Goal: Information Seeking & Learning: Learn about a topic

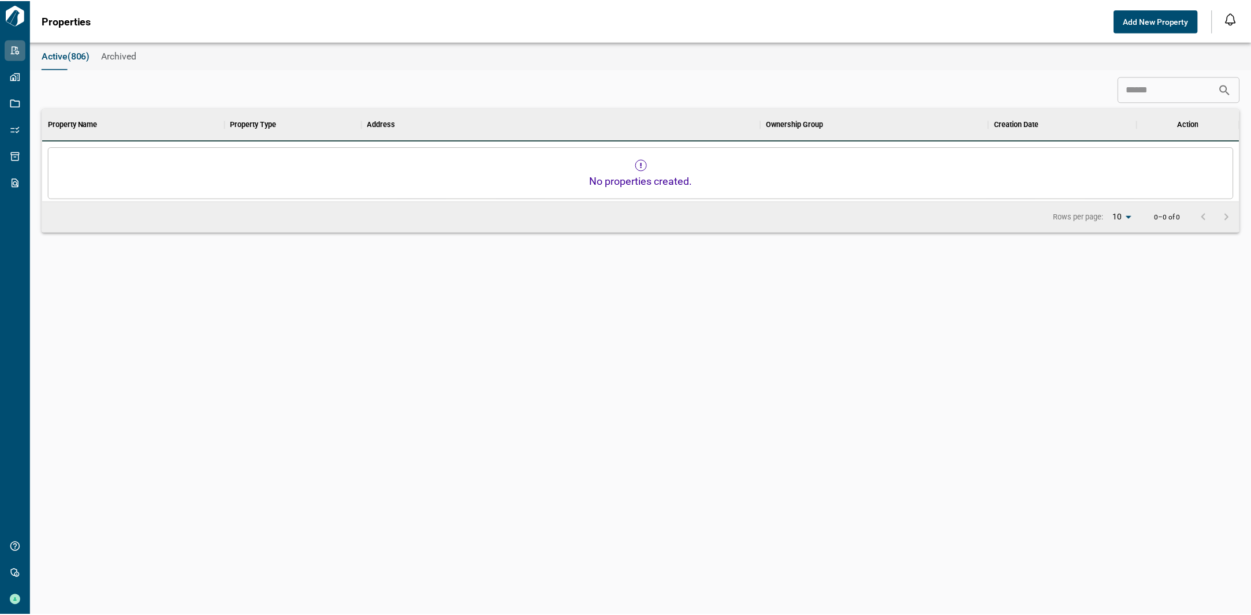
scroll to position [323, 1197]
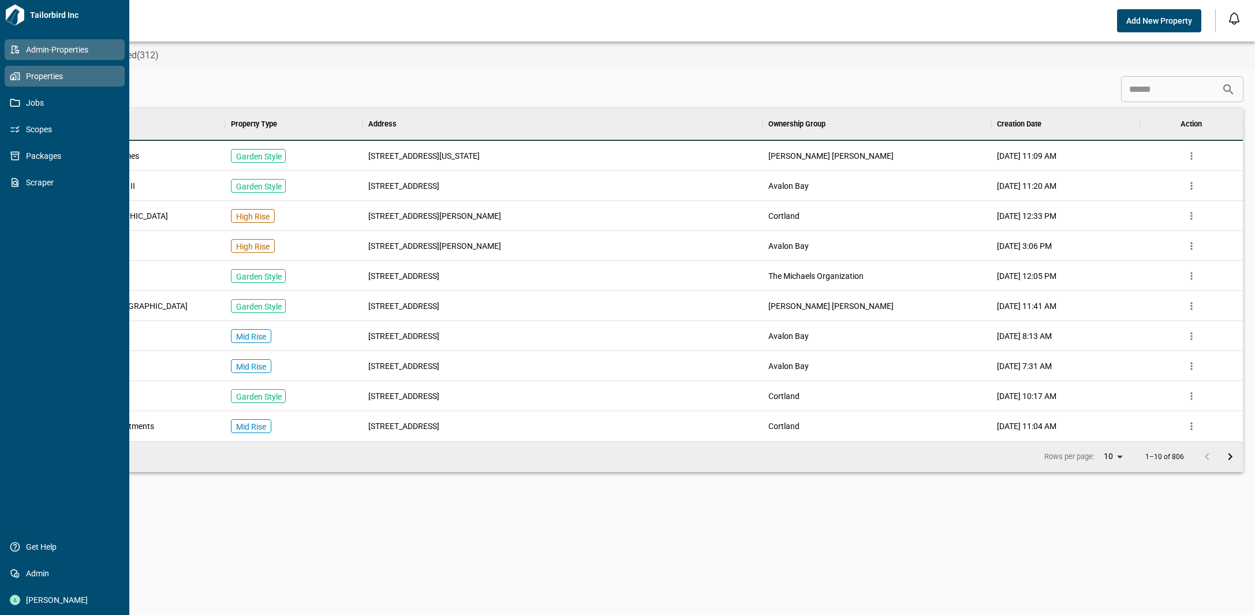
click at [23, 76] on span "Properties" at bounding box center [67, 76] width 94 height 12
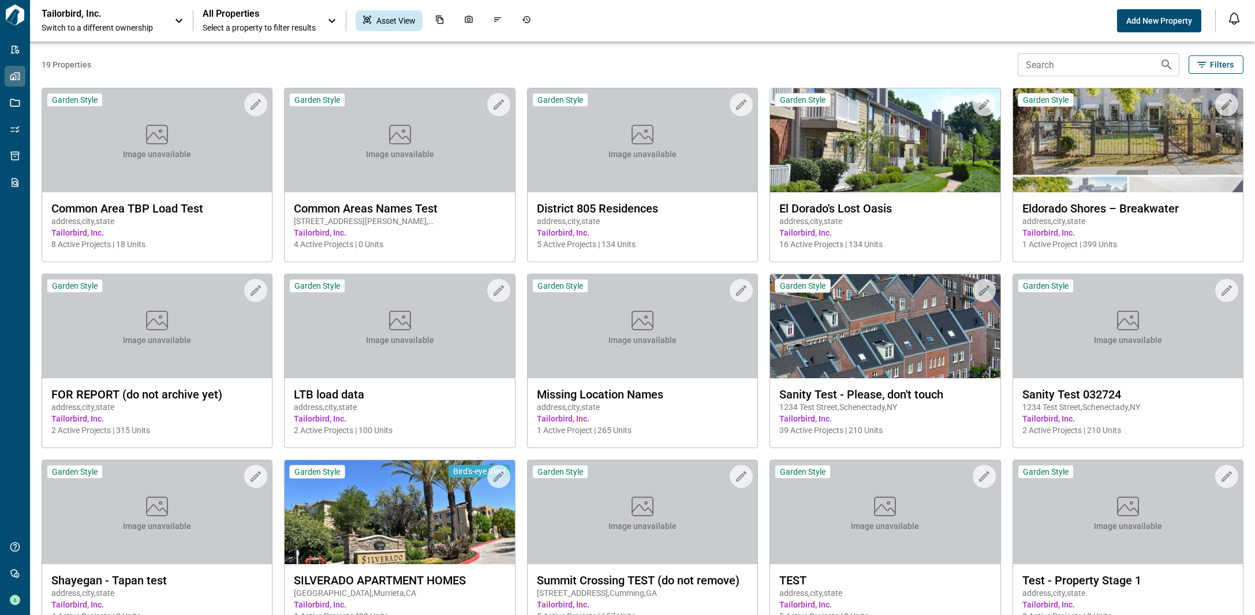
click at [177, 23] on icon at bounding box center [179, 21] width 14 height 14
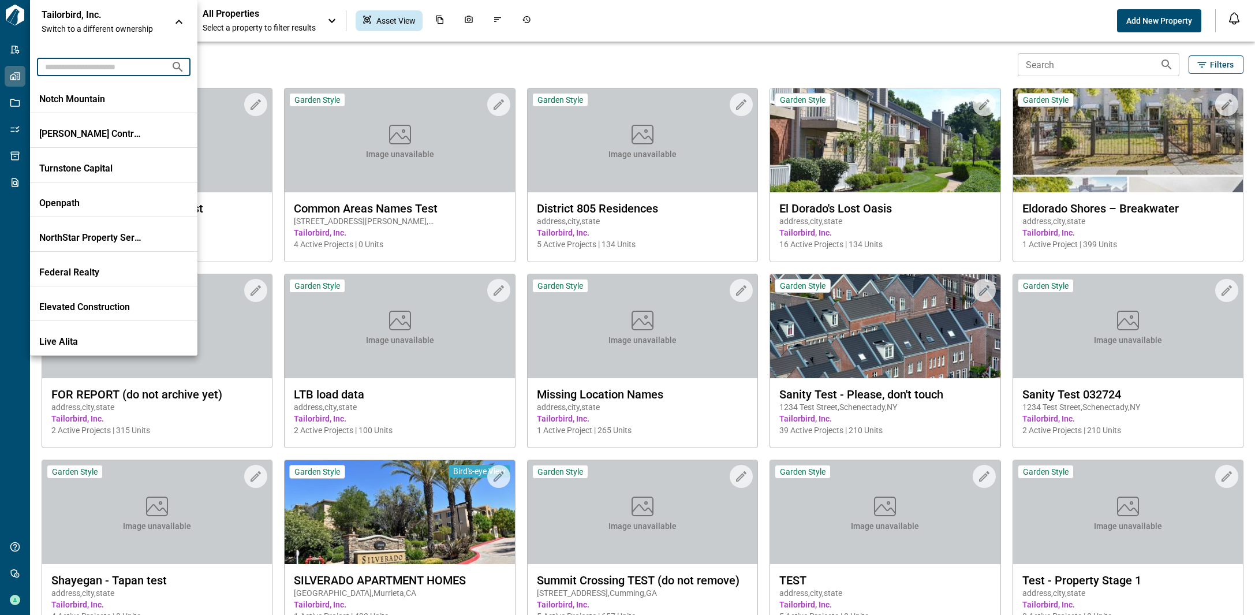
click at [120, 64] on input "text" at bounding box center [99, 66] width 125 height 21
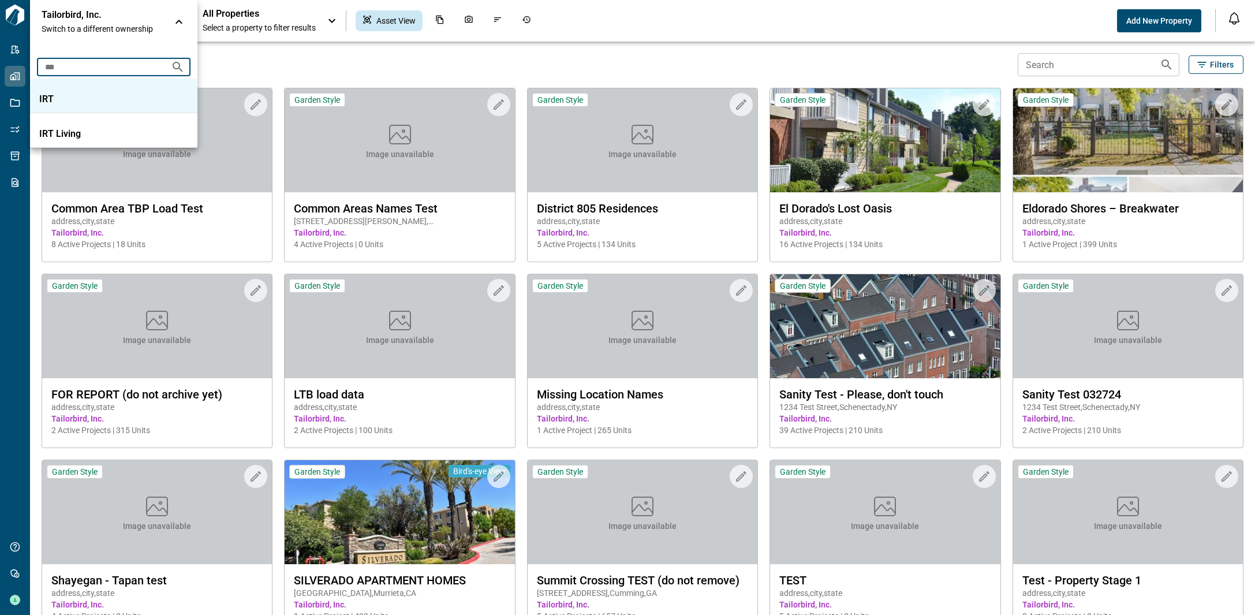
type input "***"
drag, startPoint x: 118, startPoint y: 95, endPoint x: 132, endPoint y: 81, distance: 20.4
click at [118, 95] on p "IRT" at bounding box center [91, 100] width 104 height 12
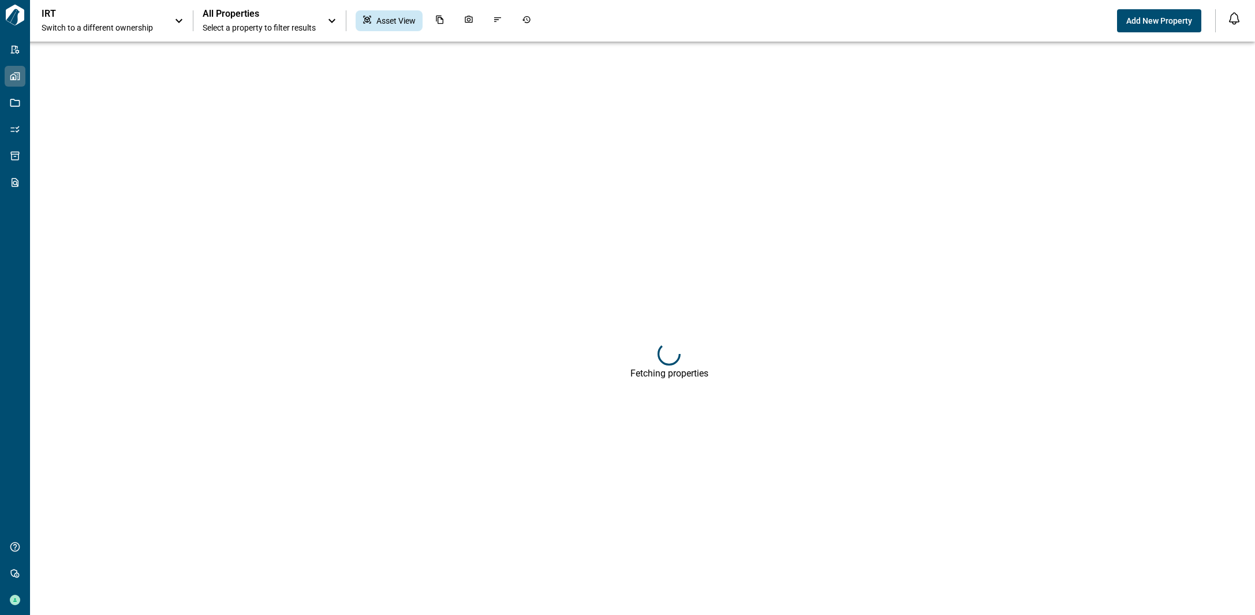
click at [295, 18] on span "All Properties" at bounding box center [259, 14] width 113 height 12
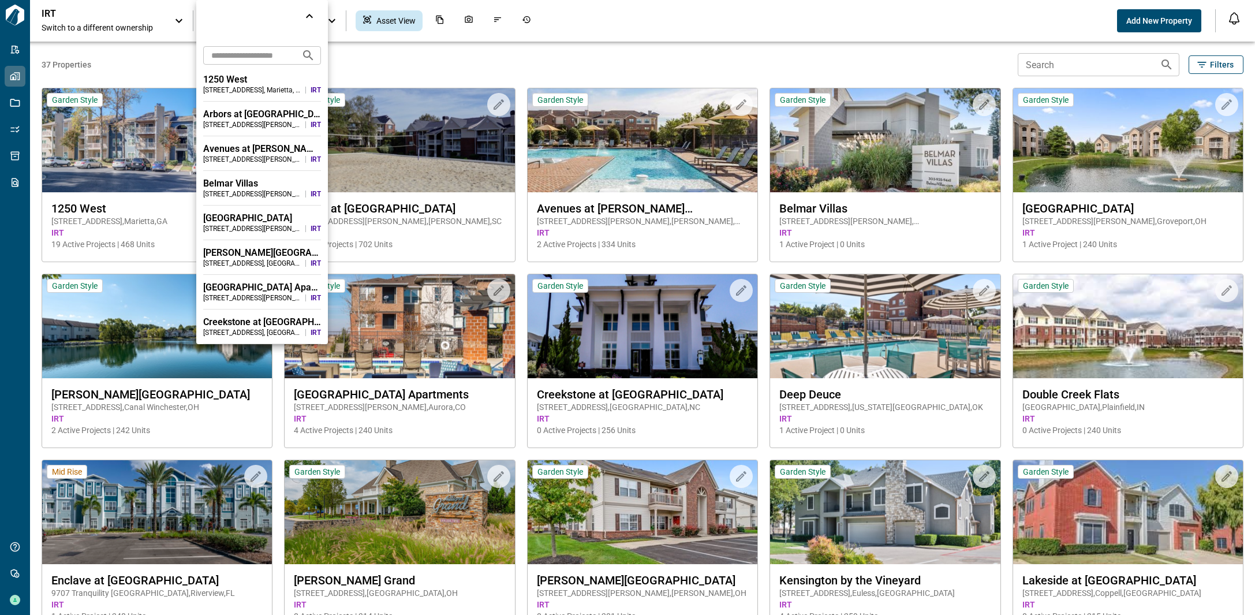
click at [273, 57] on input "text" at bounding box center [247, 54] width 89 height 21
click at [269, 79] on div "1250 West" at bounding box center [262, 80] width 118 height 12
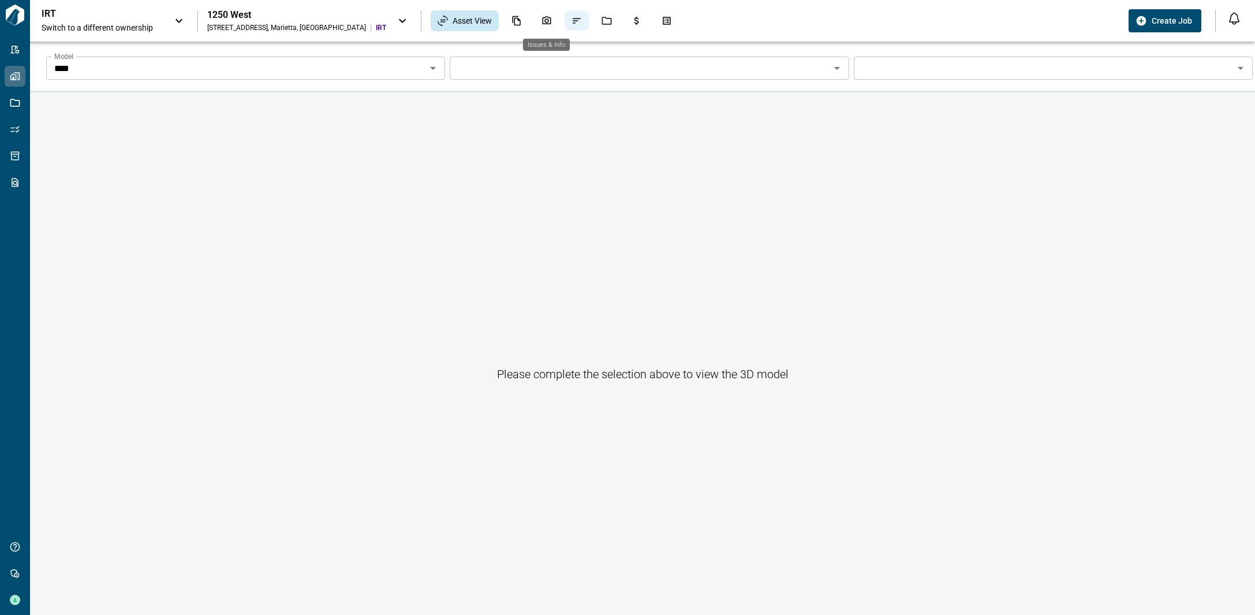
click at [572, 19] on icon "Issues & Info" at bounding box center [577, 21] width 10 height 10
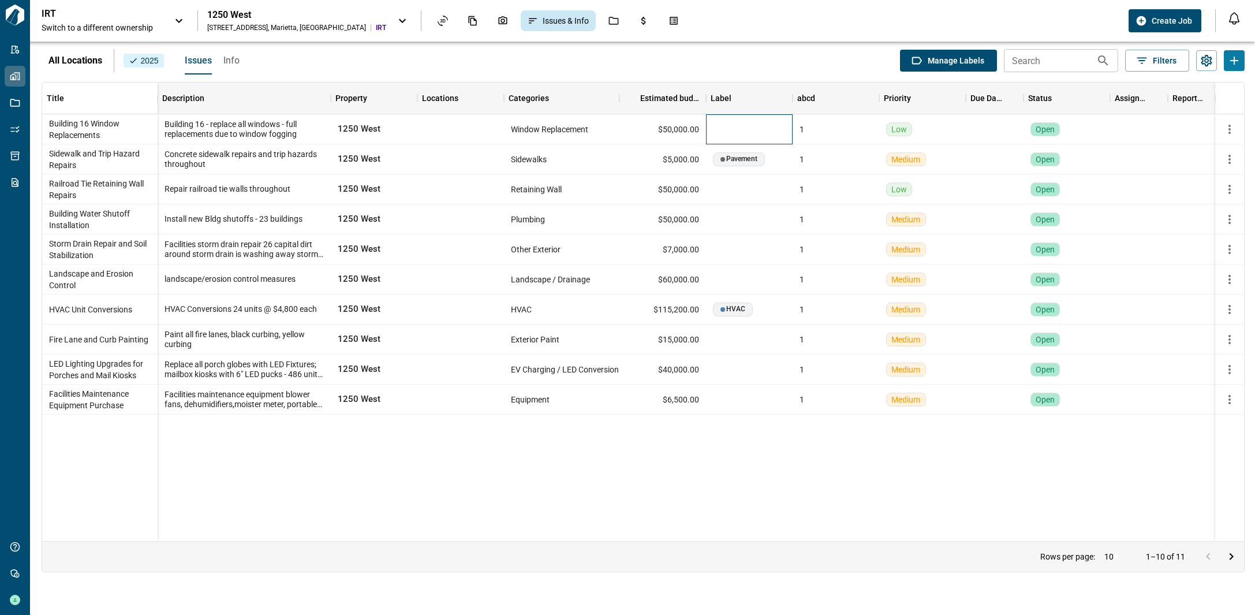
click at [784, 130] on div at bounding box center [749, 129] width 87 height 30
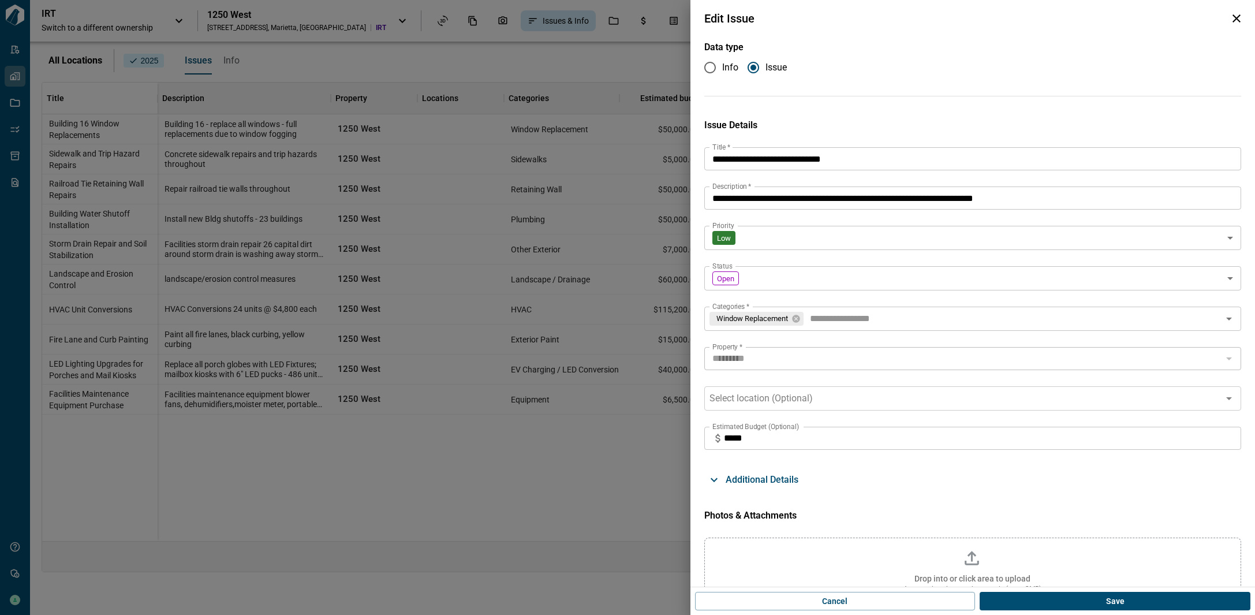
click at [1235, 16] on icon "button" at bounding box center [1237, 18] width 8 height 8
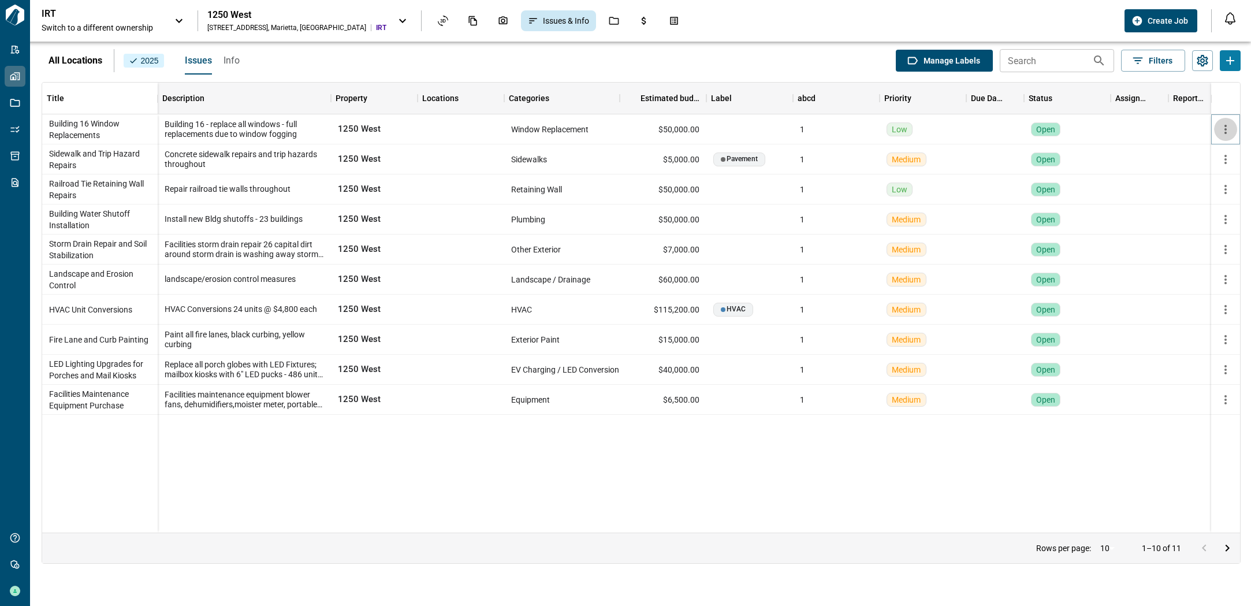
click at [1232, 132] on icon "button" at bounding box center [1226, 129] width 14 height 14
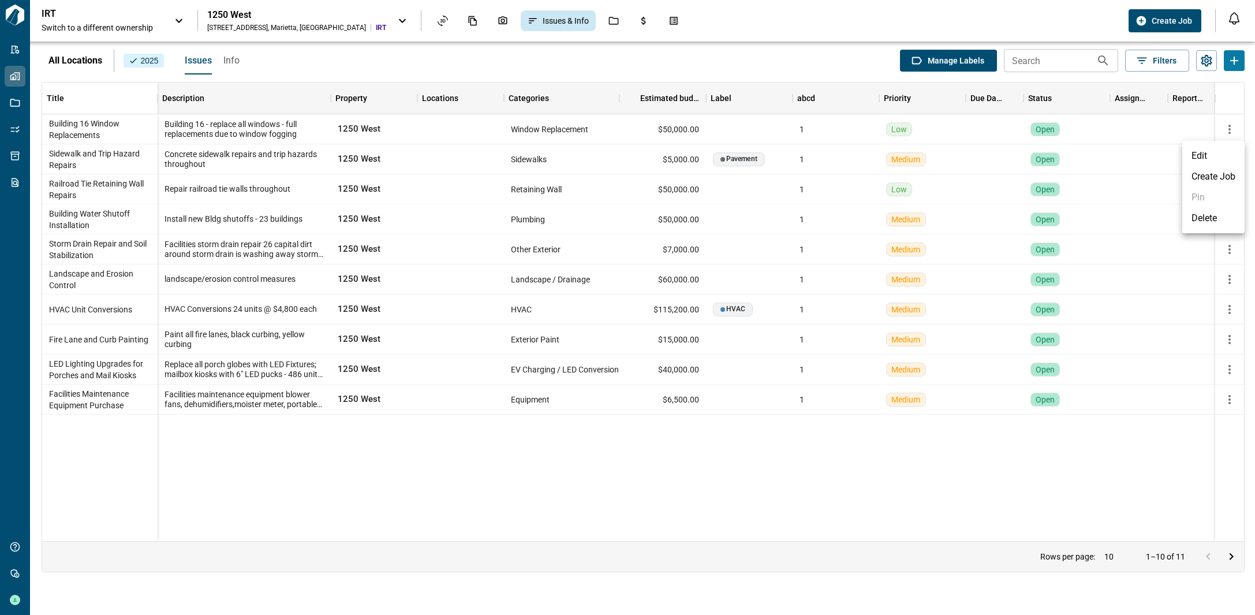
click at [1232, 130] on div at bounding box center [627, 307] width 1255 height 615
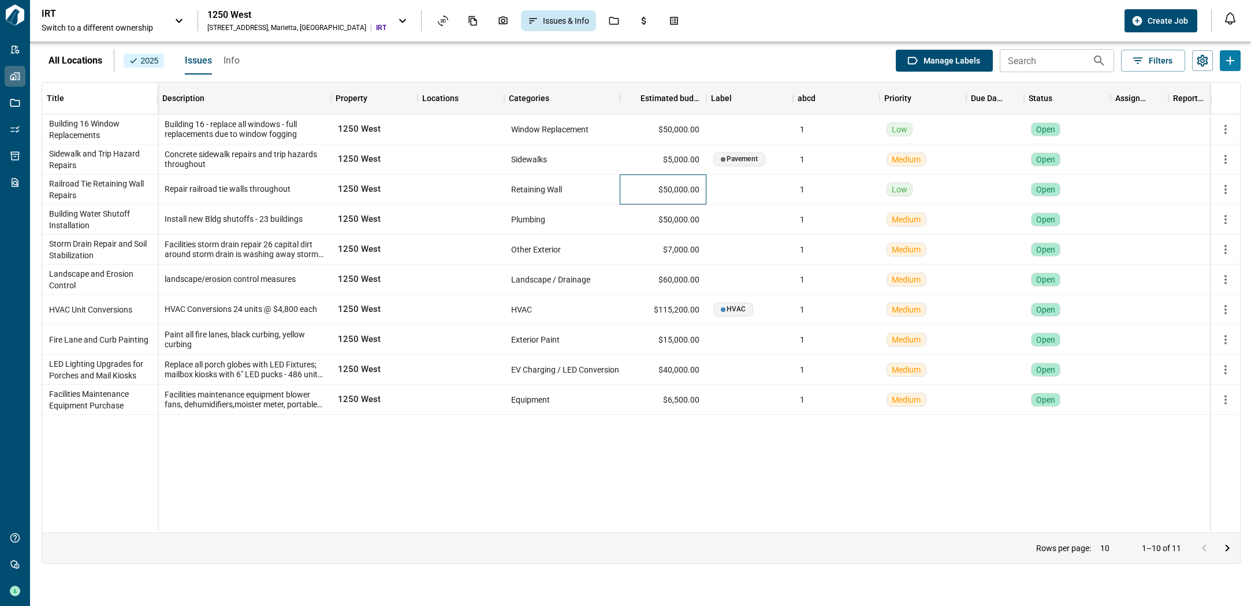
click at [665, 189] on span "$50,000.00" at bounding box center [678, 190] width 41 height 12
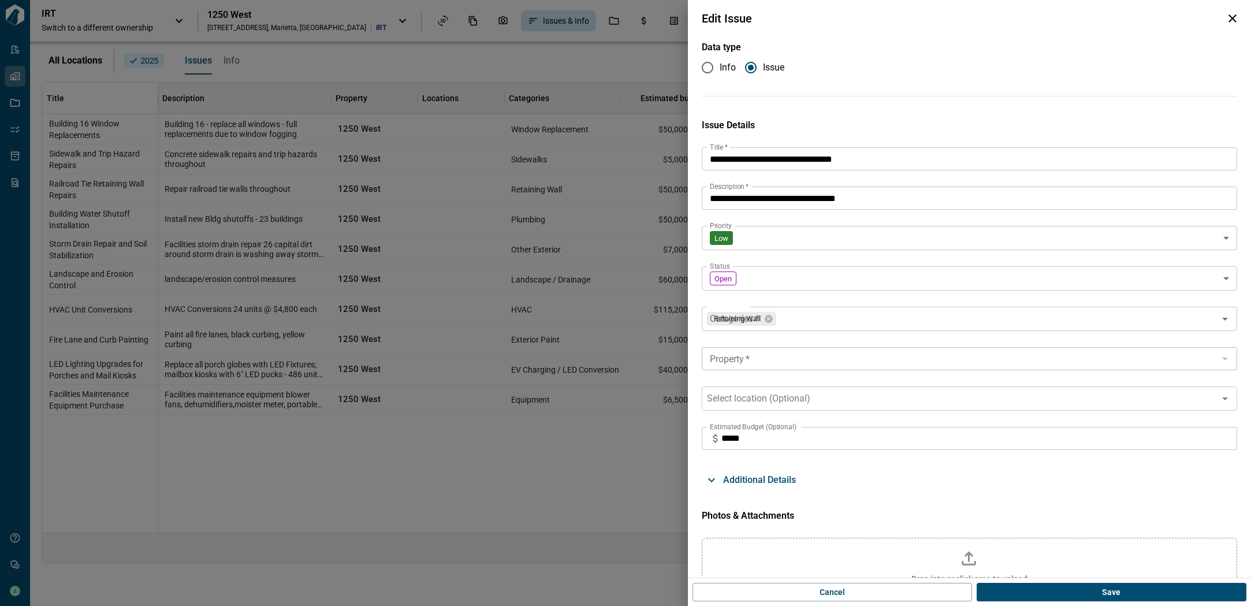
type input "*********"
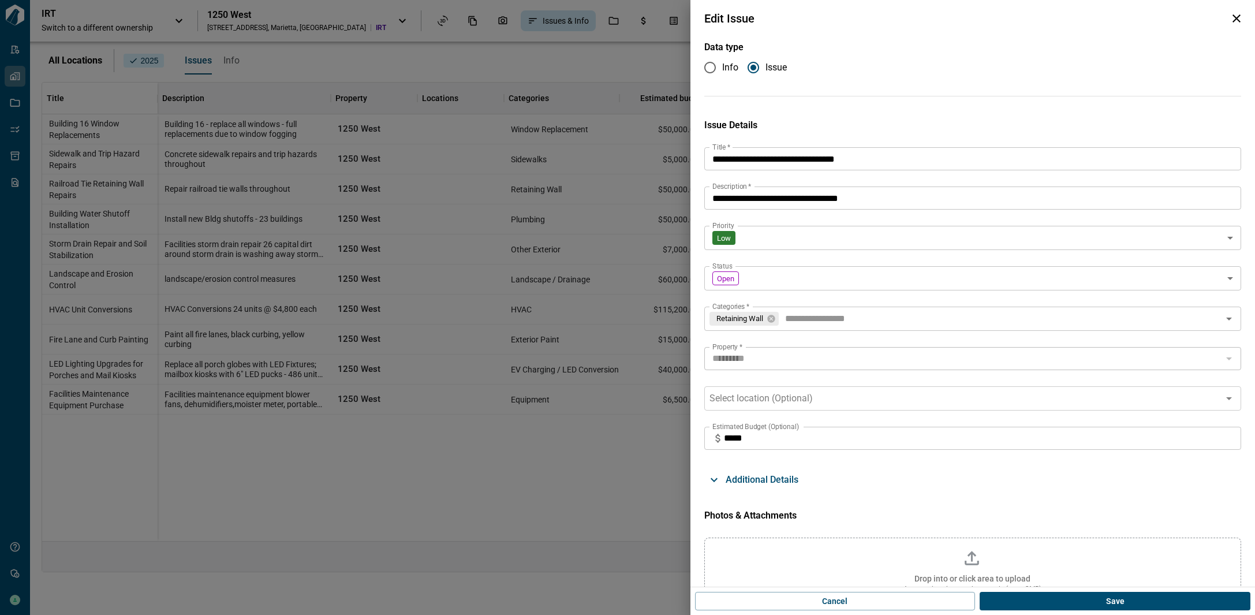
click at [1240, 12] on icon "button" at bounding box center [1237, 19] width 14 height 14
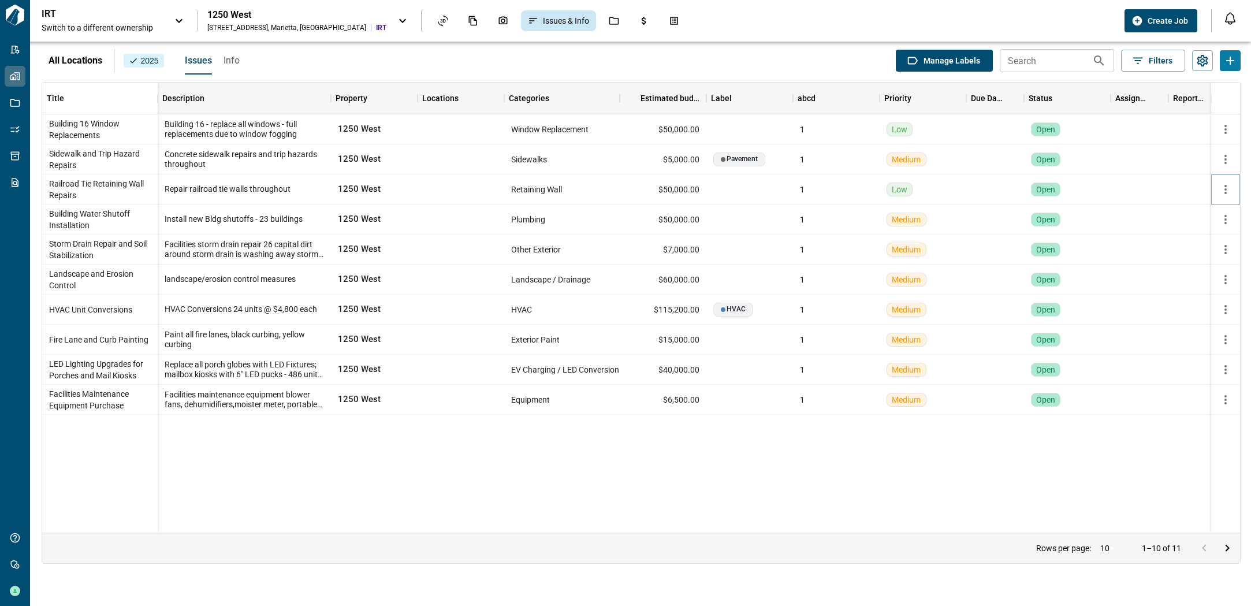
click at [1229, 193] on icon "button" at bounding box center [1226, 189] width 14 height 14
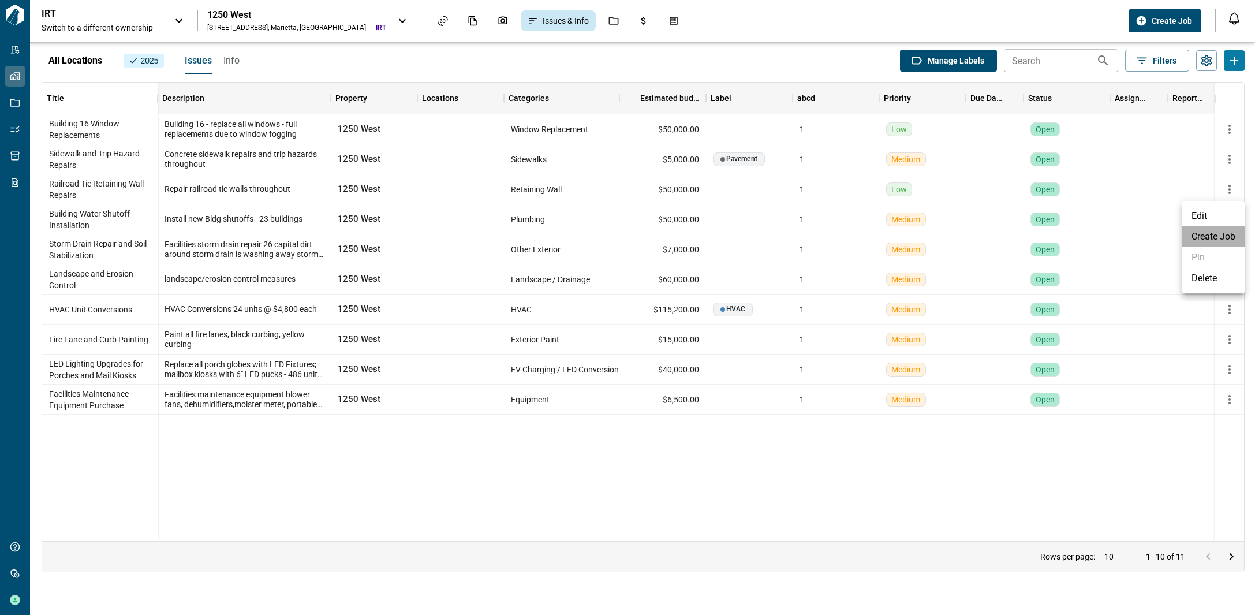
click at [1222, 234] on li "Create Job" at bounding box center [1214, 236] width 62 height 21
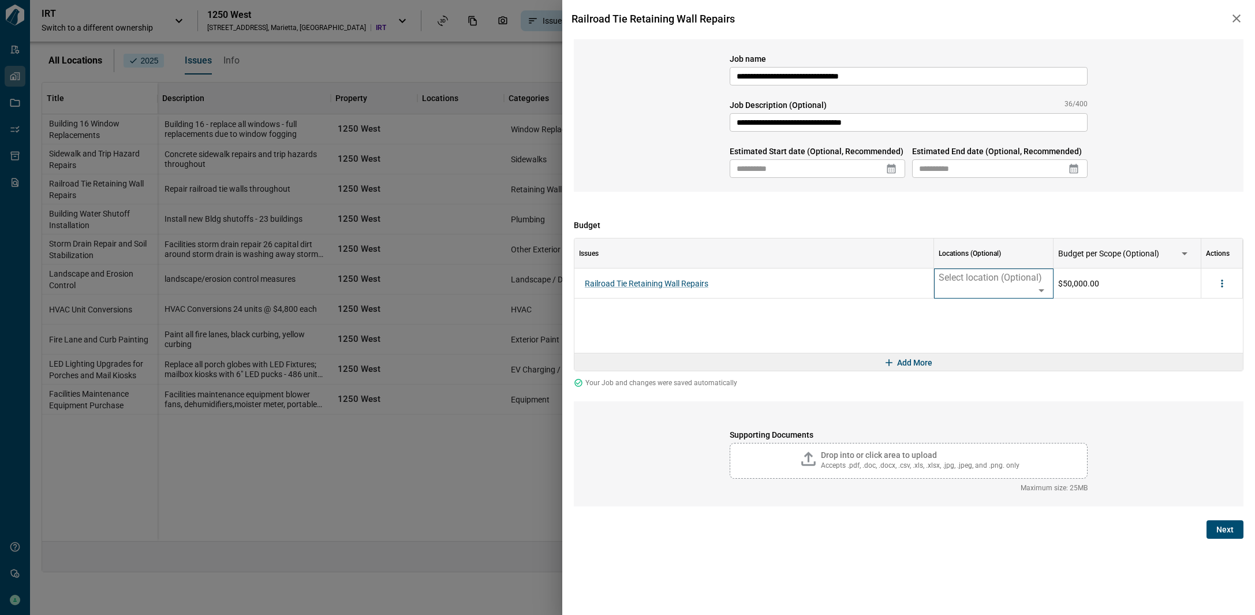
click at [1041, 289] on icon at bounding box center [1042, 290] width 6 height 3
click at [988, 318] on input "text" at bounding box center [1007, 311] width 79 height 23
click at [1126, 334] on div "Railroad Tie Retaining Wall Repairs Select location (Optional) $50,000.00" at bounding box center [909, 311] width 669 height 84
drag, startPoint x: 1234, startPoint y: 22, endPoint x: 1254, endPoint y: 42, distance: 28.6
click at [1234, 22] on icon "button" at bounding box center [1237, 19] width 14 height 14
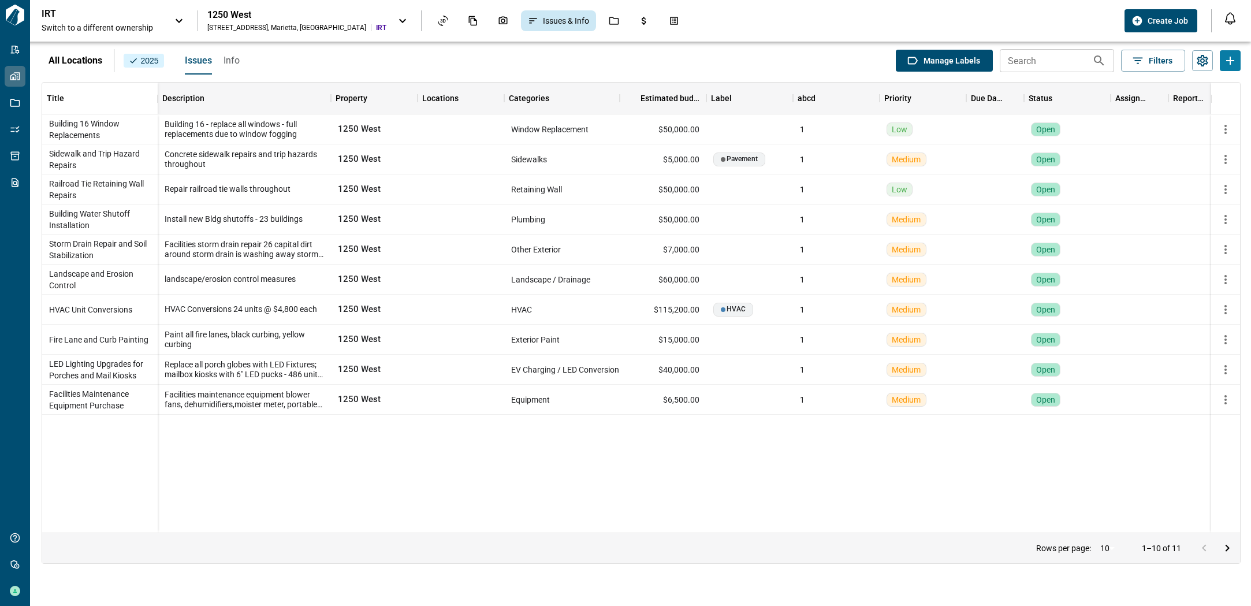
click at [177, 18] on icon at bounding box center [179, 21] width 14 height 14
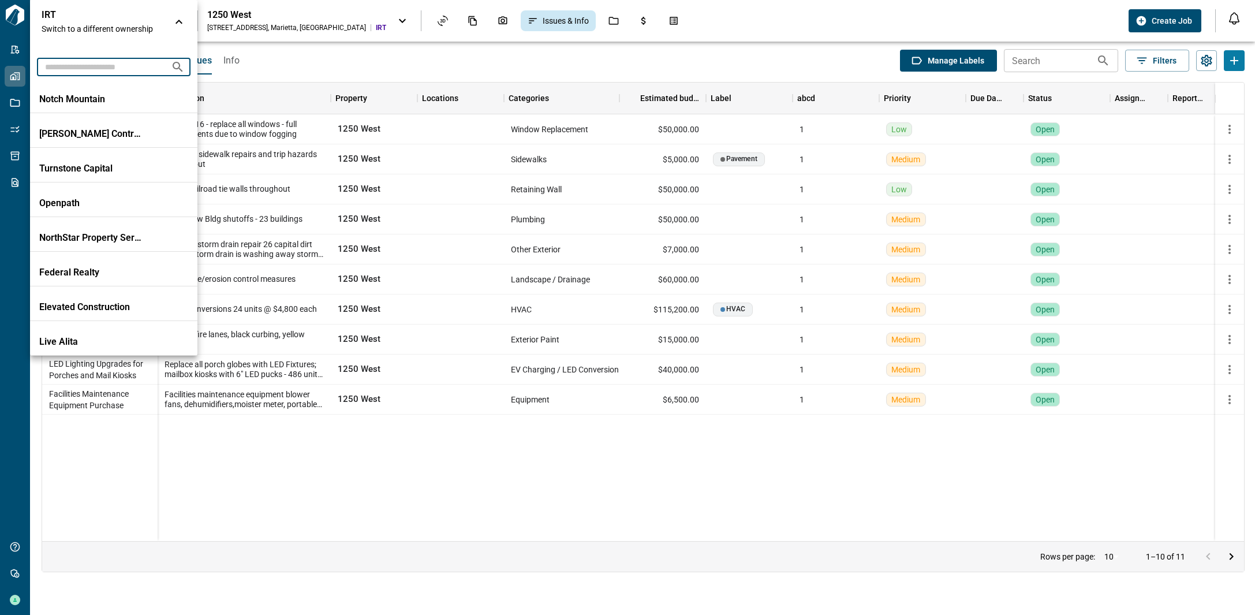
click at [128, 62] on input "text" at bounding box center [99, 66] width 125 height 21
type input "*"
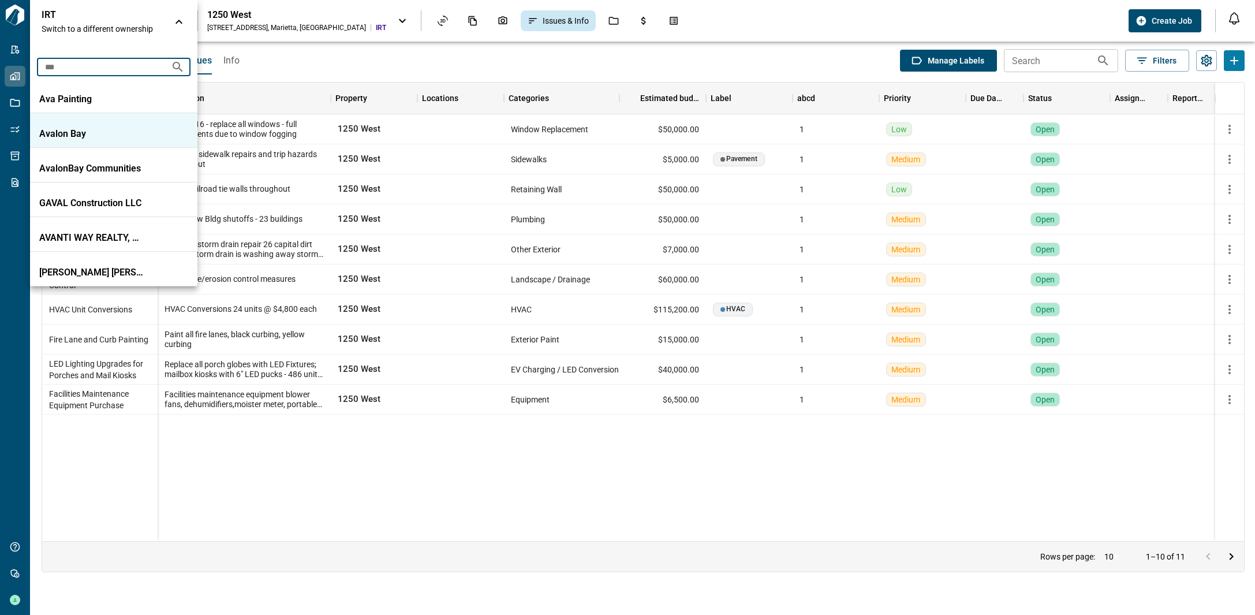
type input "***"
click at [88, 126] on li "Avalon Bay" at bounding box center [113, 130] width 167 height 35
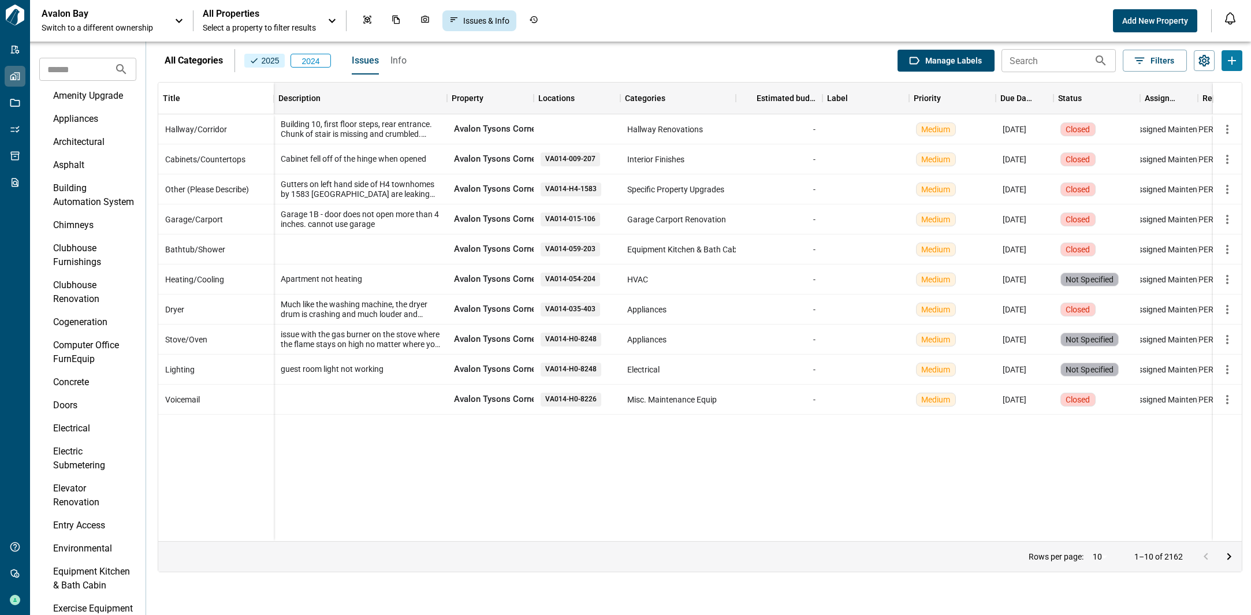
scroll to position [2, 0]
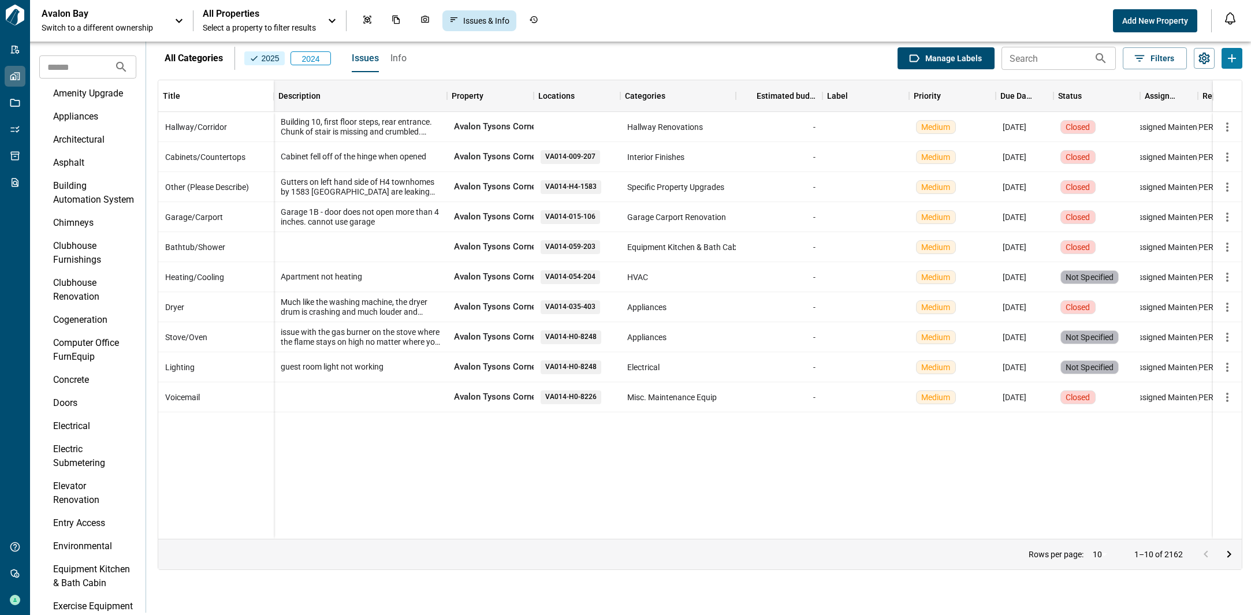
click at [1232, 556] on icon "Go to next page" at bounding box center [1229, 554] width 14 height 14
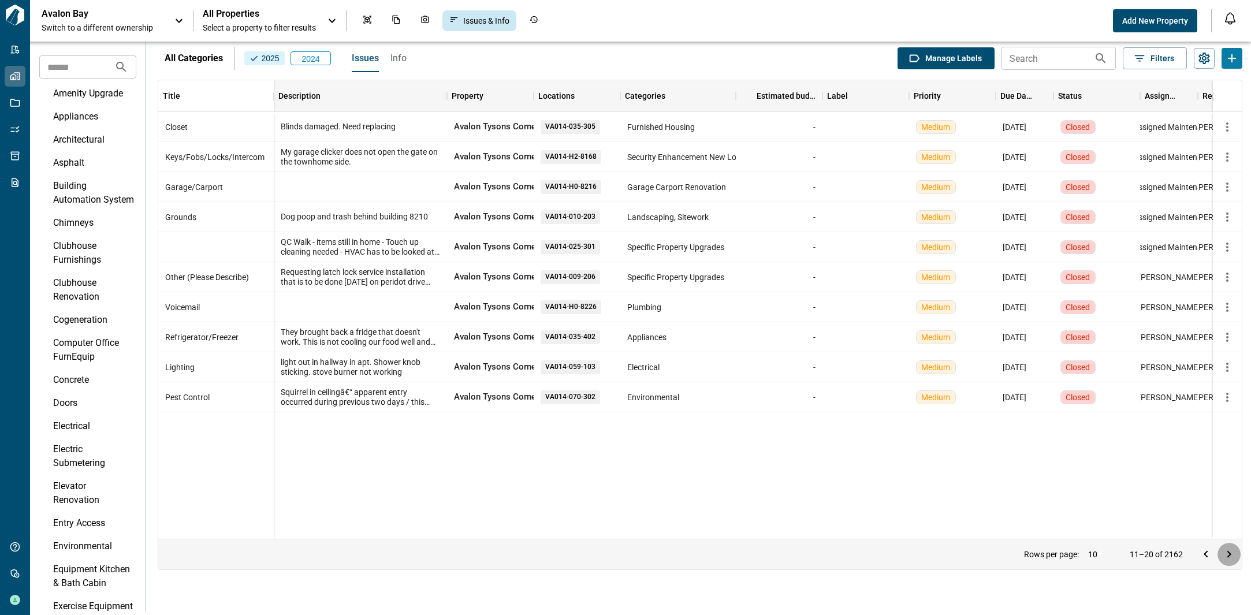
click at [1232, 556] on icon "Go to next page" at bounding box center [1229, 554] width 14 height 14
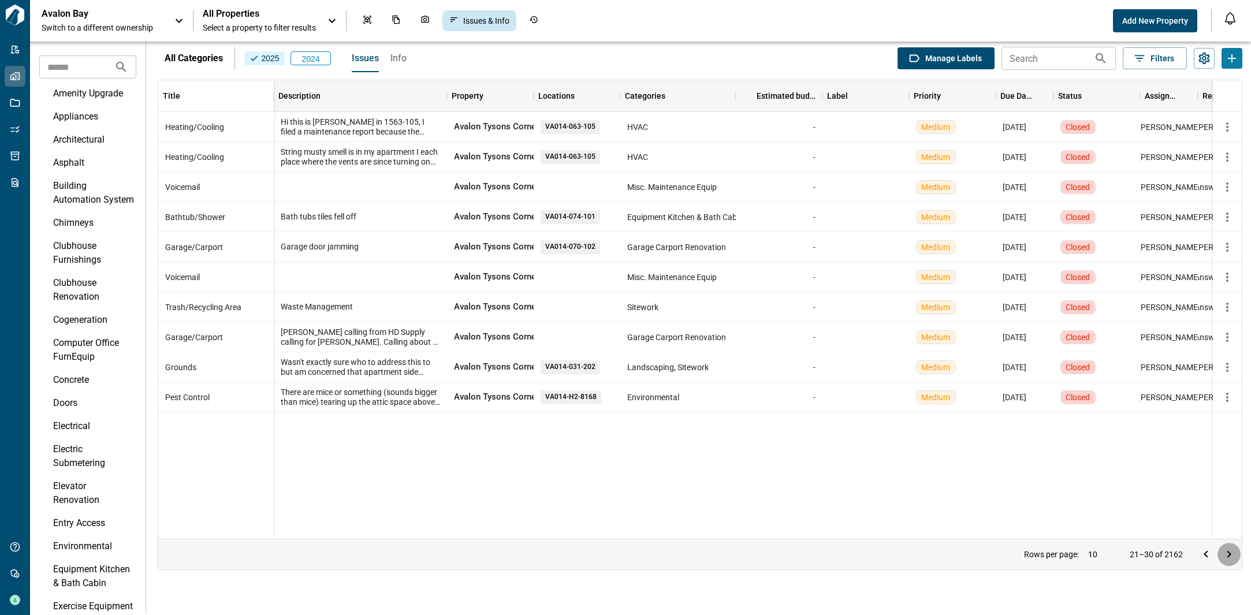
click at [1232, 556] on icon "Go to next page" at bounding box center [1229, 554] width 14 height 14
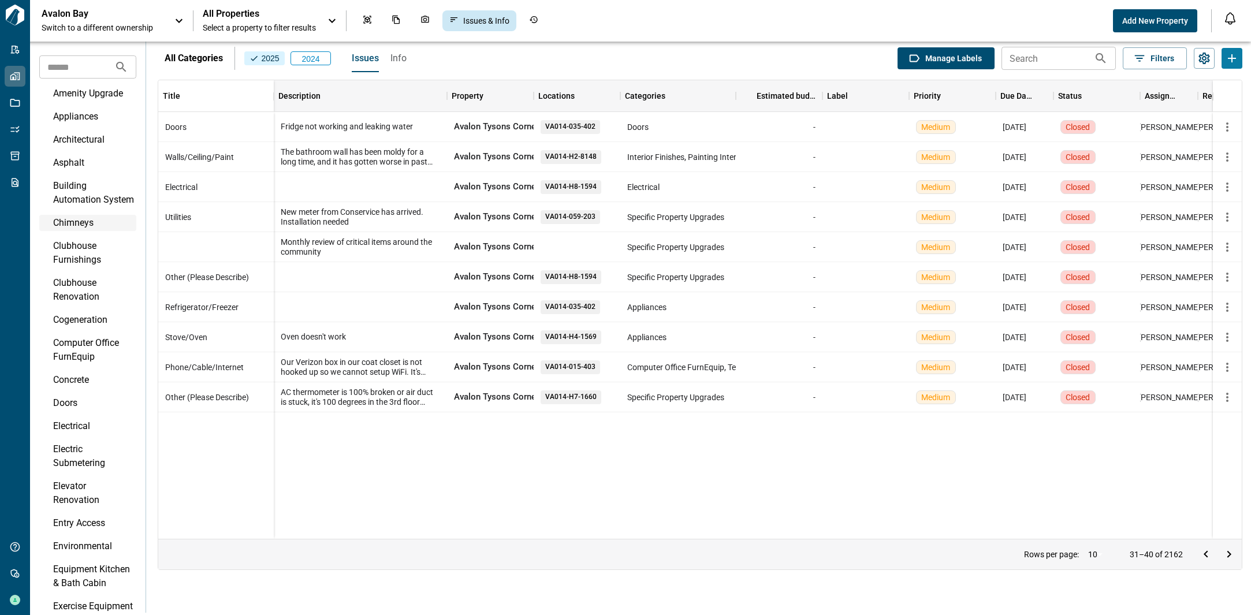
click at [76, 230] on div "Chimneys" at bounding box center [93, 223] width 81 height 14
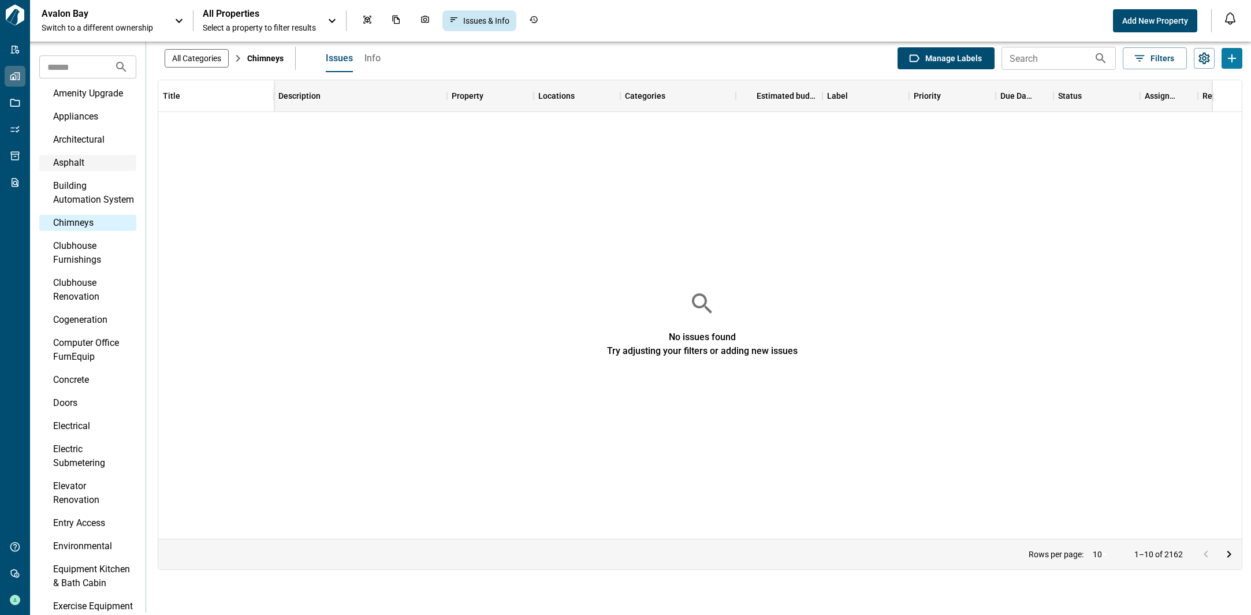
click at [77, 168] on div "Asphalt" at bounding box center [93, 163] width 81 height 14
click at [73, 112] on div "Appliances" at bounding box center [93, 117] width 81 height 14
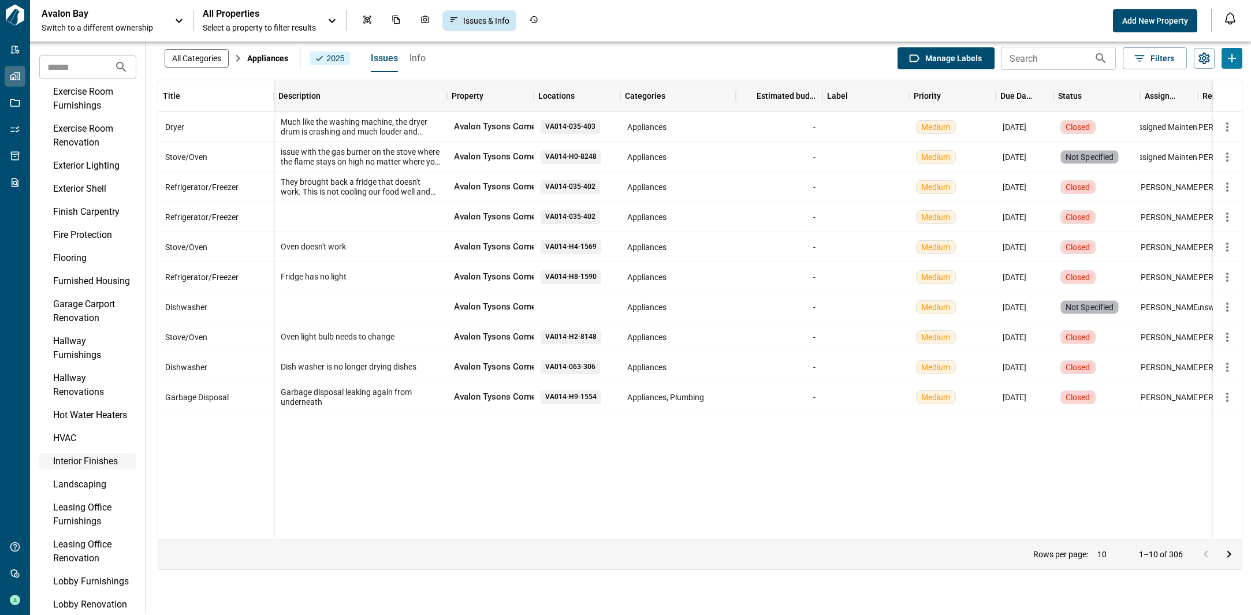
scroll to position [587, 0]
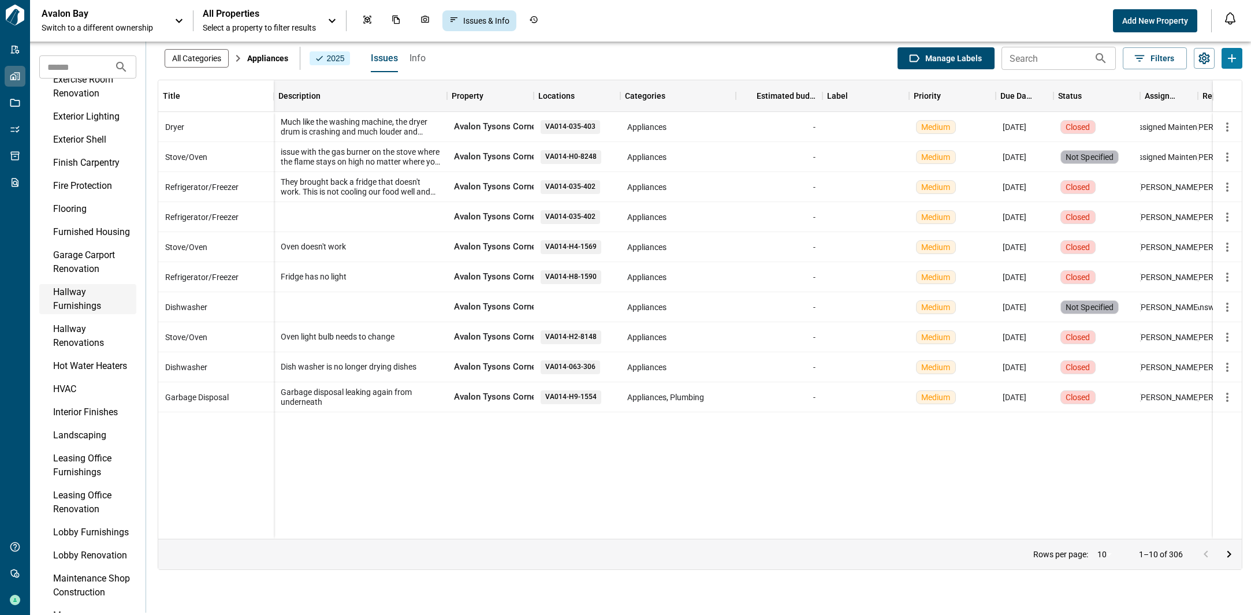
click at [77, 313] on div "Hallway Furnishings" at bounding box center [93, 299] width 81 height 28
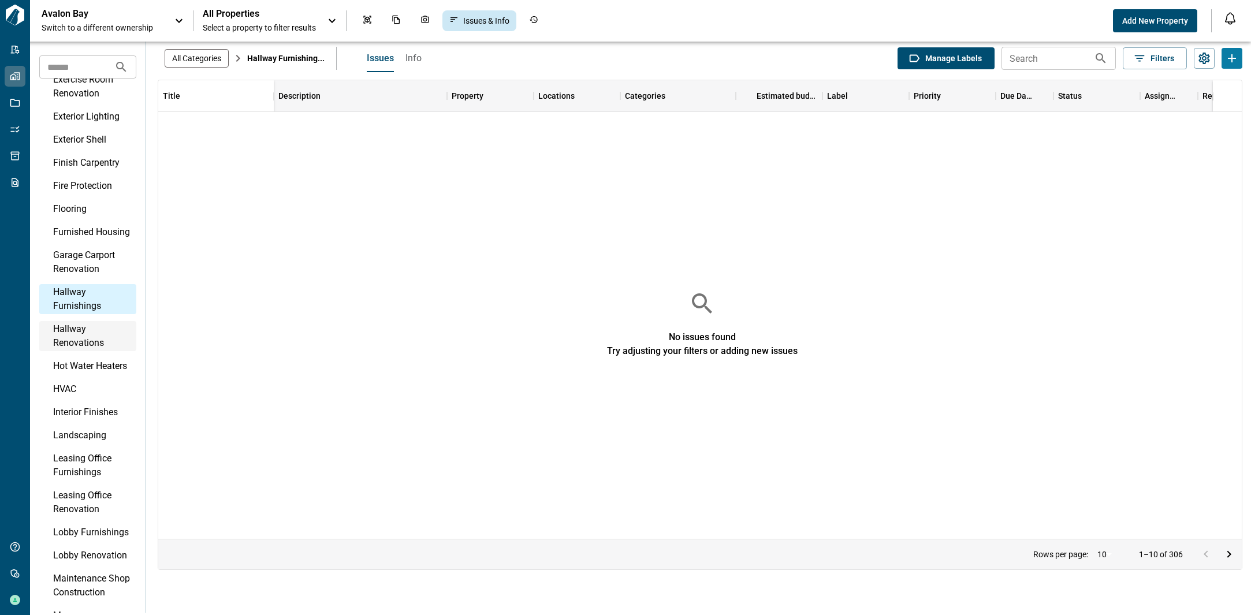
click at [78, 350] on div "Hallway Renovations" at bounding box center [93, 336] width 81 height 28
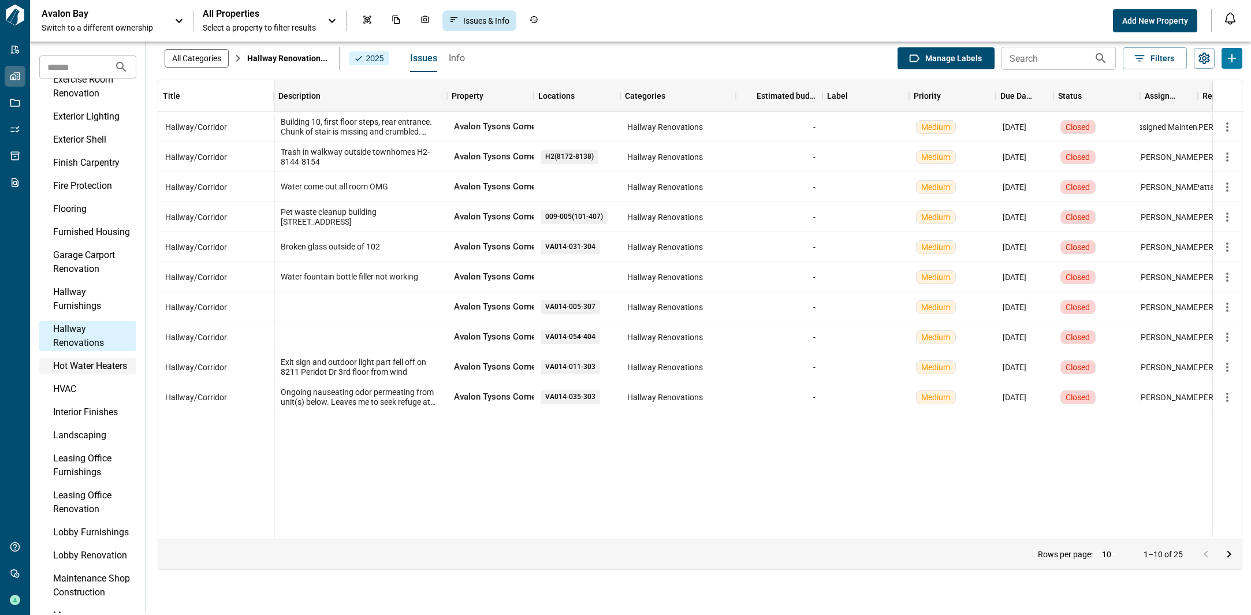
click at [76, 373] on div "Hot Water Heaters" at bounding box center [93, 366] width 81 height 14
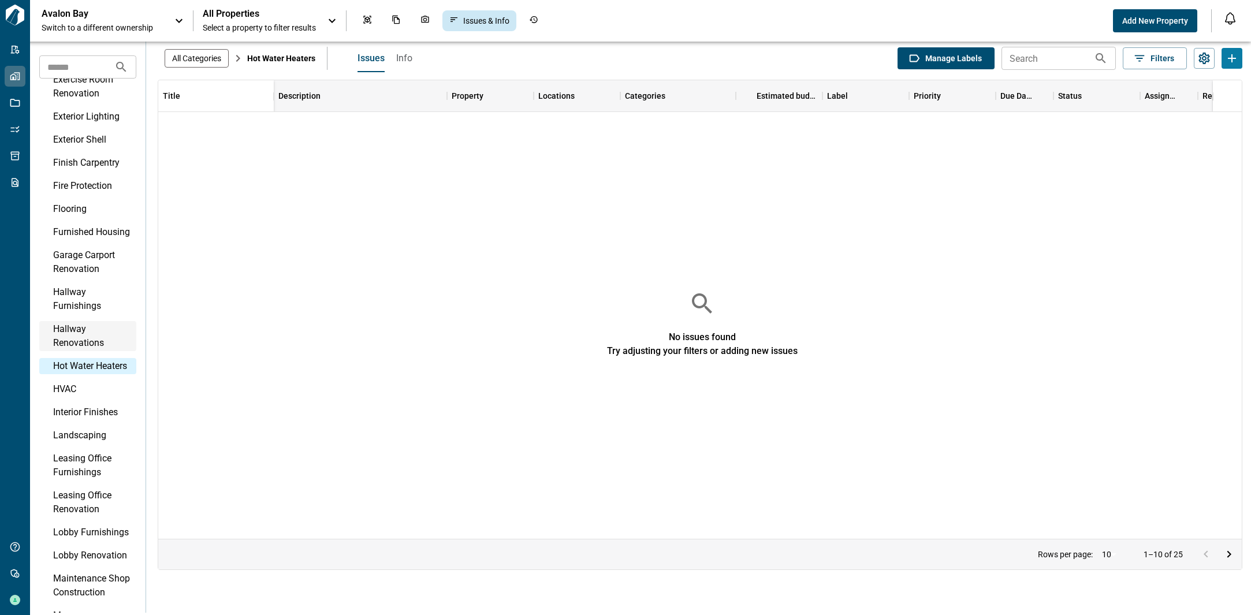
click at [72, 350] on div "Hallway Renovations" at bounding box center [93, 336] width 81 height 28
